Goal: Task Accomplishment & Management: Manage account settings

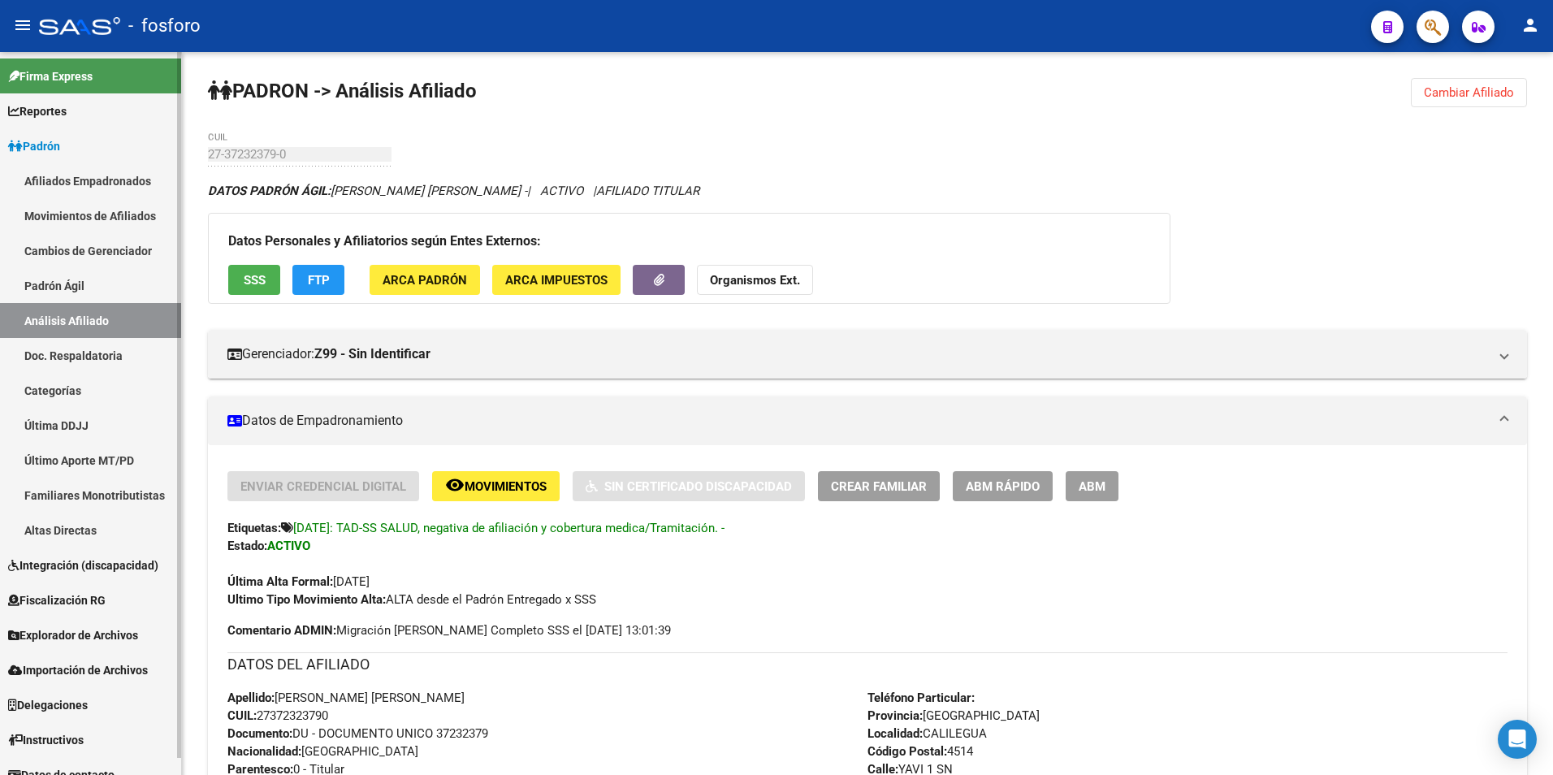
click at [89, 279] on link "Padrón Ágil" at bounding box center [90, 285] width 181 height 35
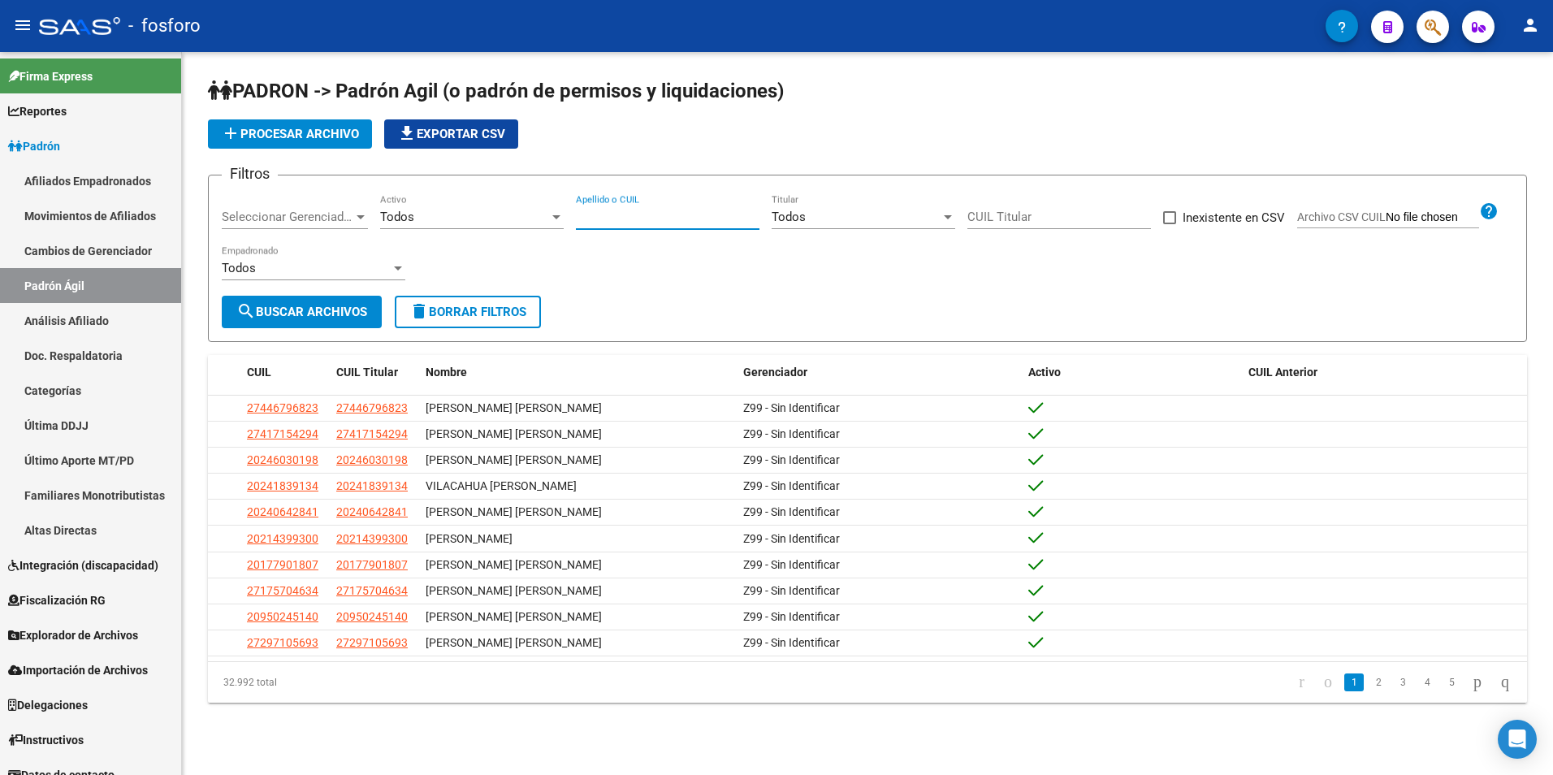
click at [642, 221] on input "Apellido o CUIL" at bounding box center [668, 217] width 184 height 15
paste input "27397149035"
type input "27397149035"
click at [332, 309] on span "search Buscar Archivos" at bounding box center [301, 312] width 131 height 15
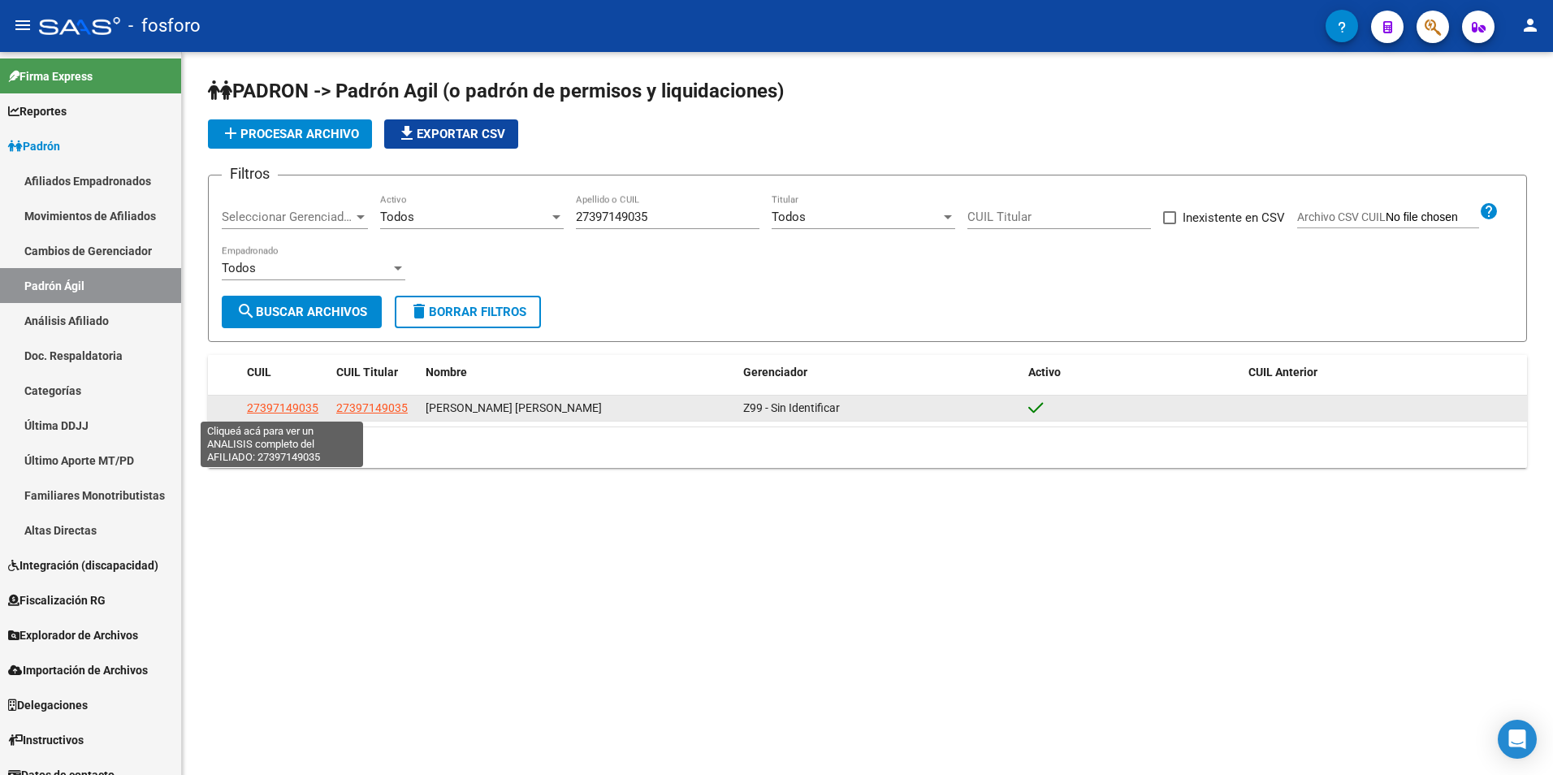
click at [272, 409] on span "27397149035" at bounding box center [282, 407] width 71 height 13
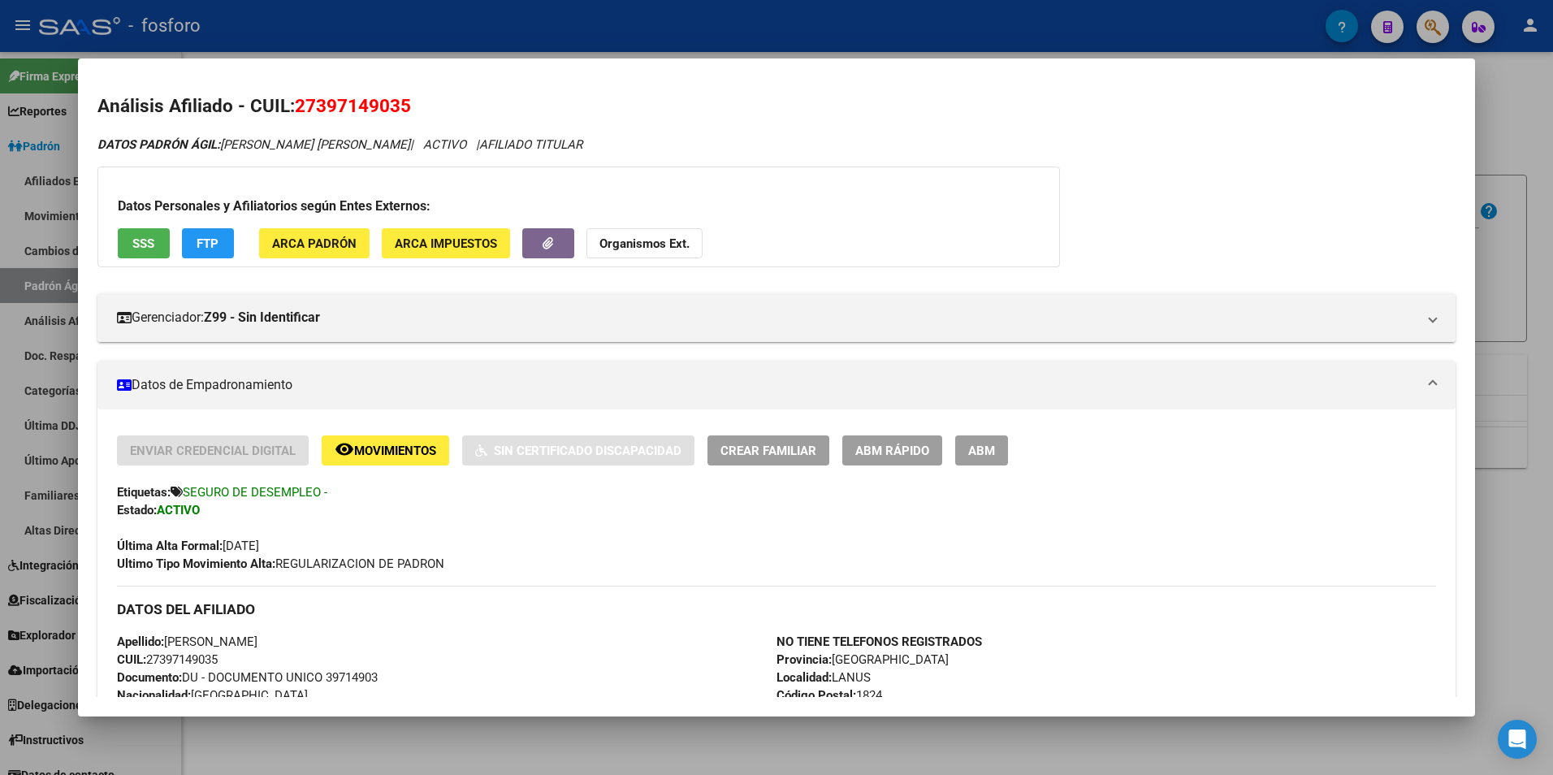
scroll to position [81, 0]
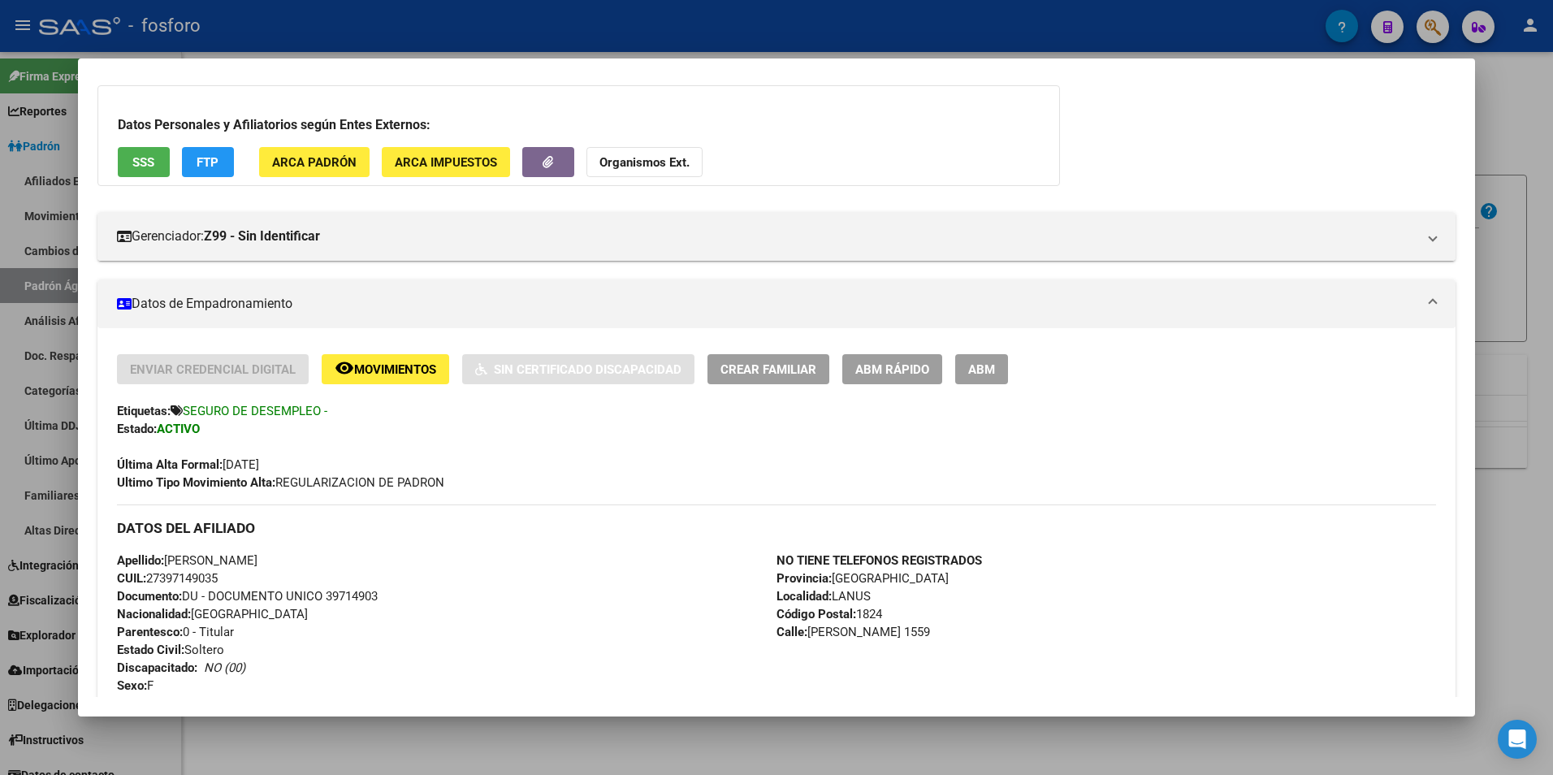
click at [401, 368] on span "Movimientos" at bounding box center [395, 369] width 82 height 15
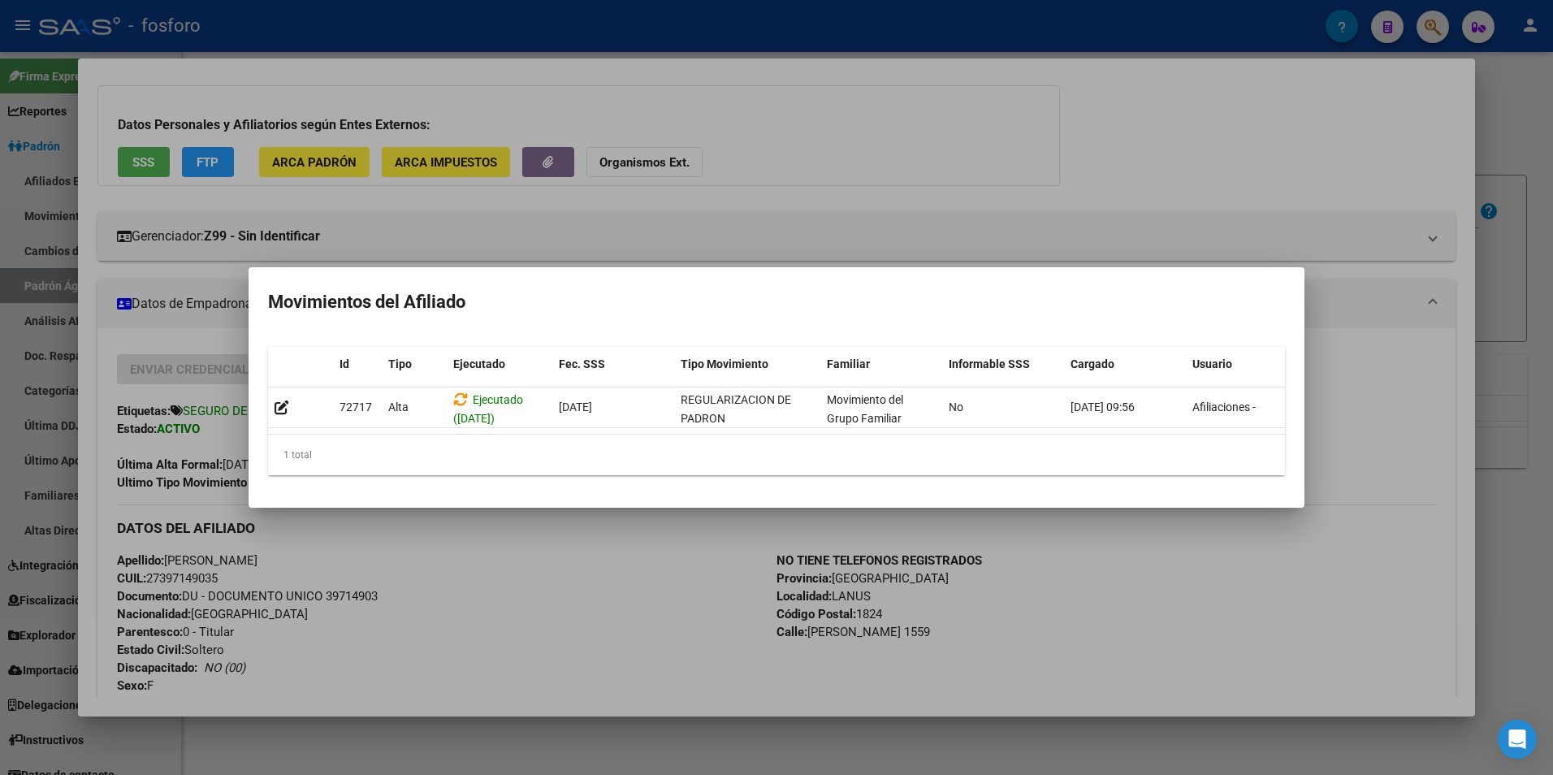
click at [911, 18] on div at bounding box center [776, 387] width 1553 height 775
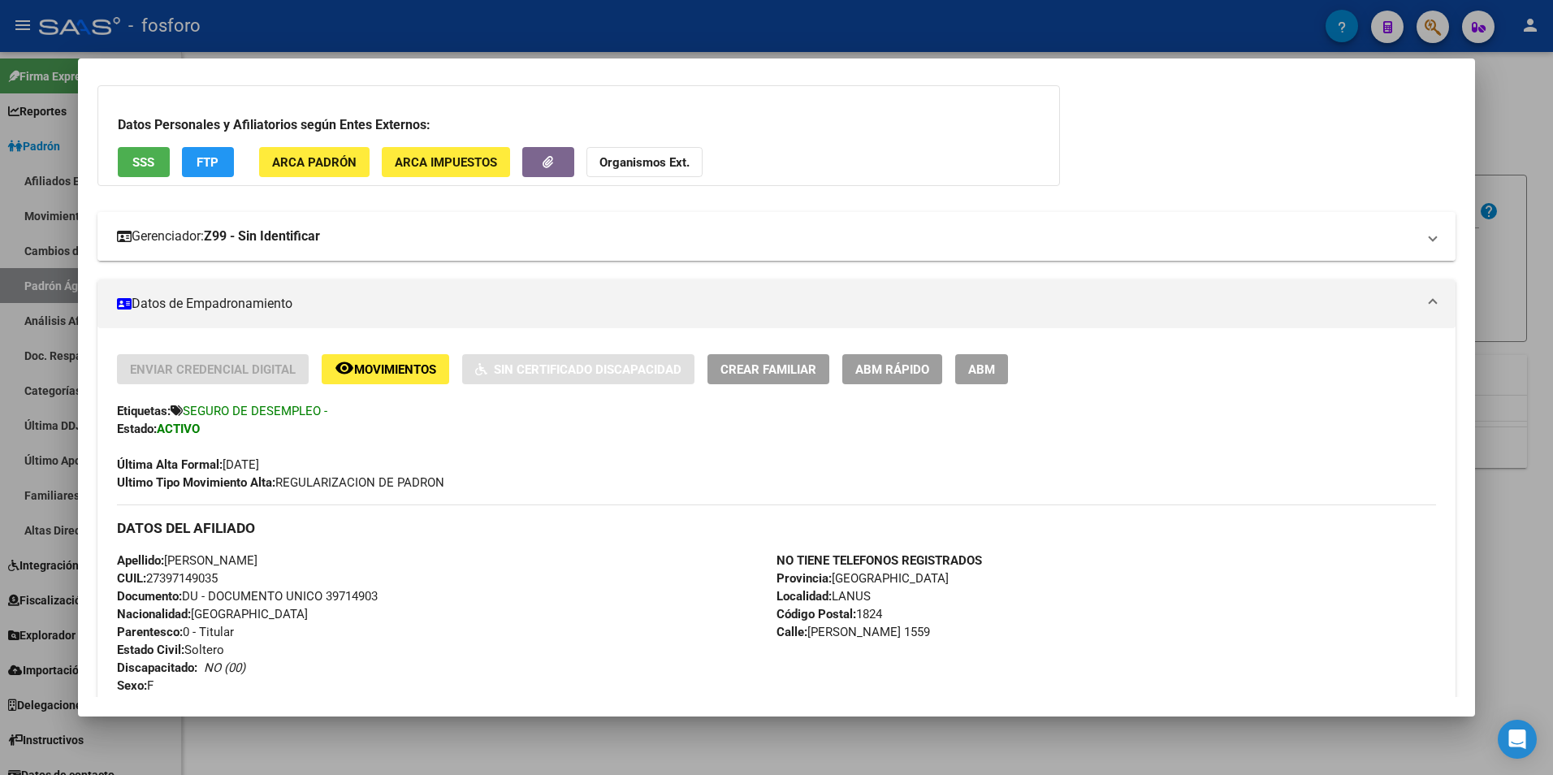
scroll to position [0, 0]
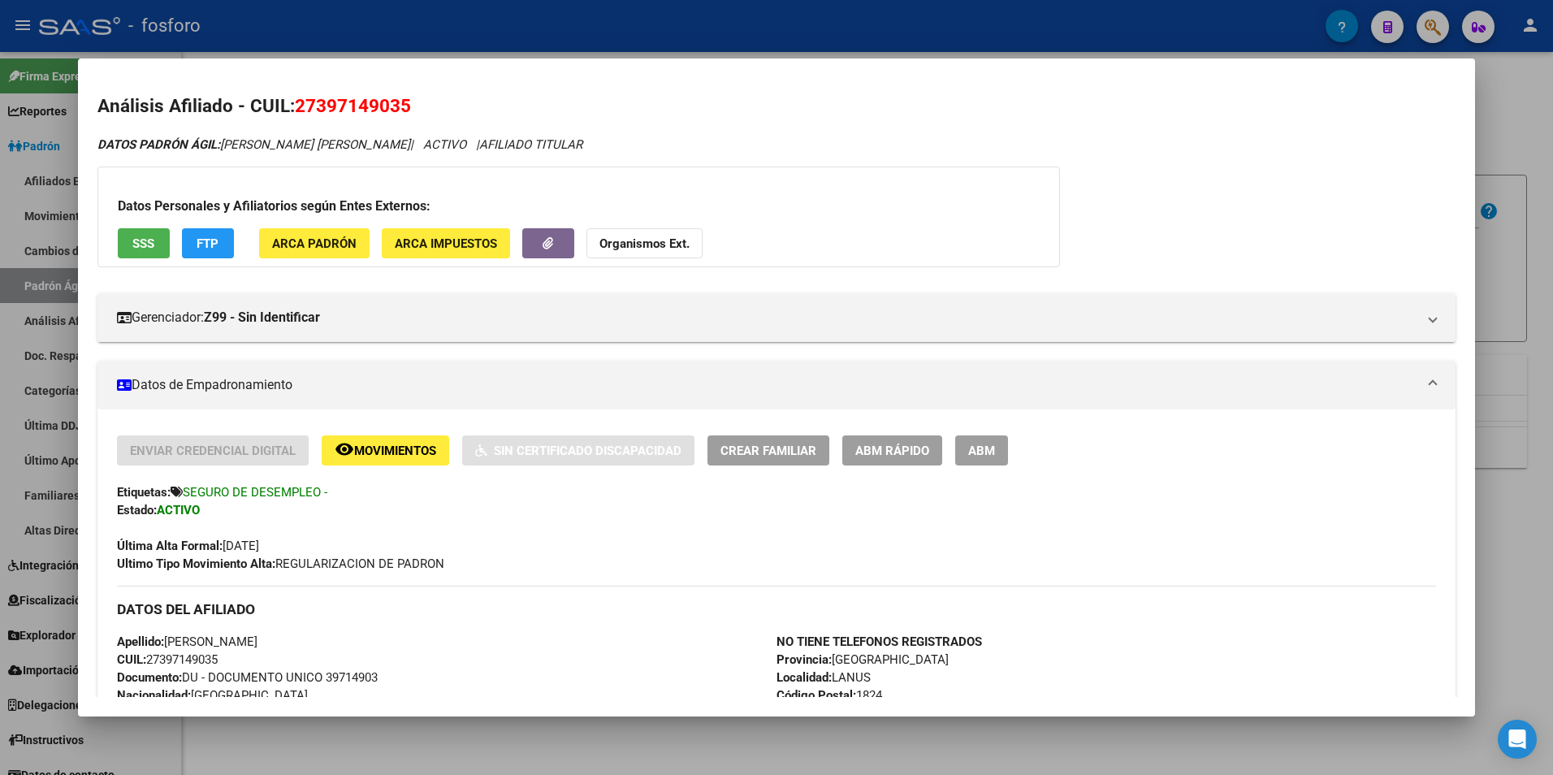
click at [998, 449] on button "ABM" at bounding box center [981, 450] width 53 height 30
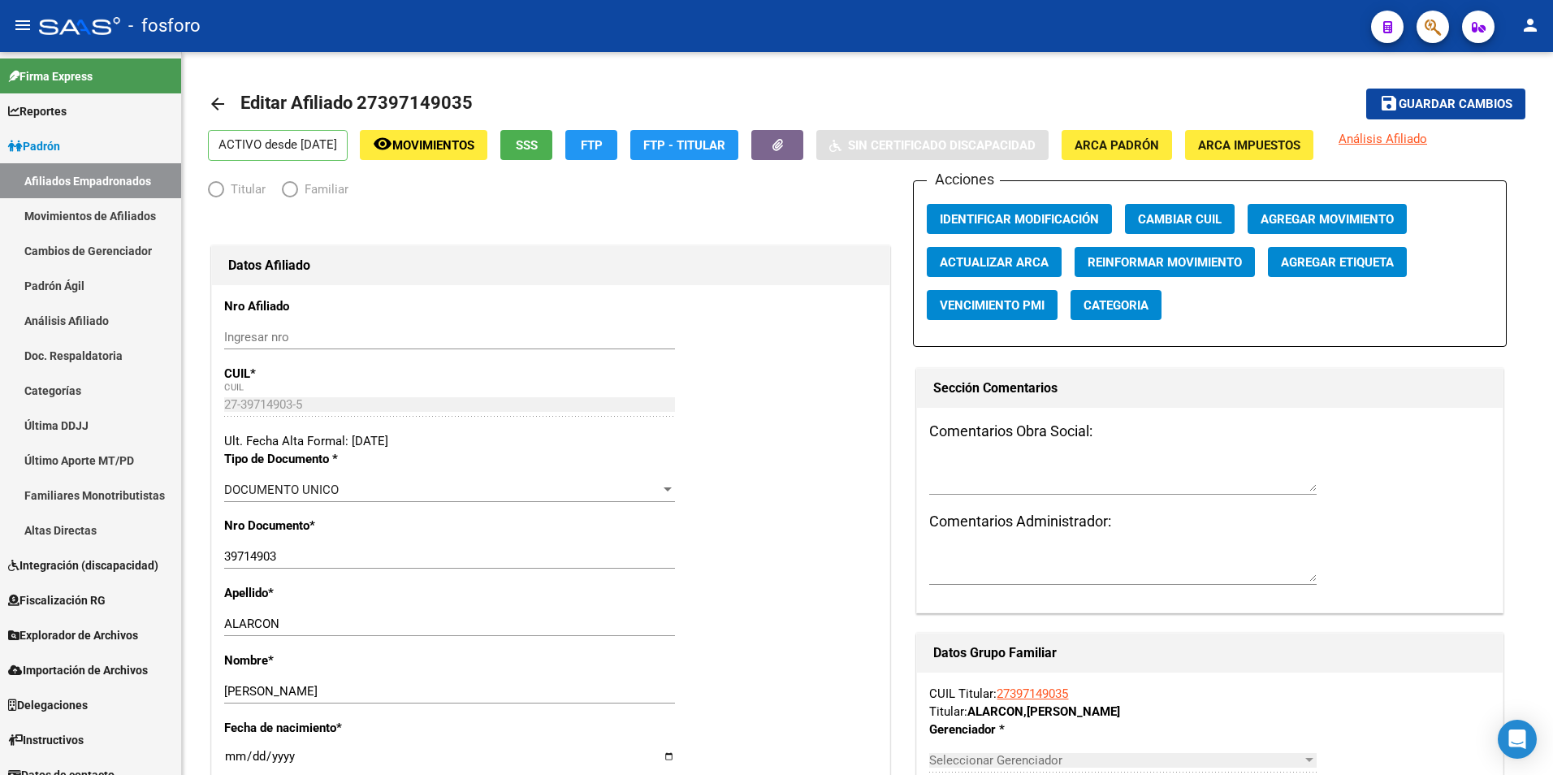
radio input "true"
type input "33-63761744-9"
